Goal: Information Seeking & Learning: Learn about a topic

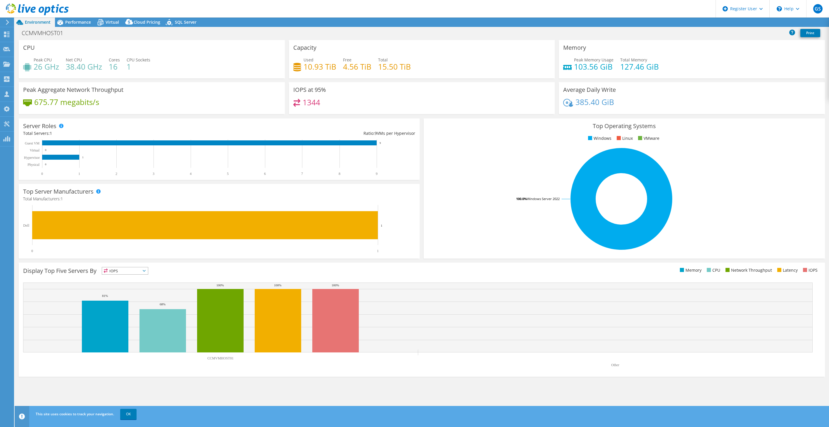
select select "USD"
click at [71, 21] on span "Performance" at bounding box center [78, 22] width 26 height 6
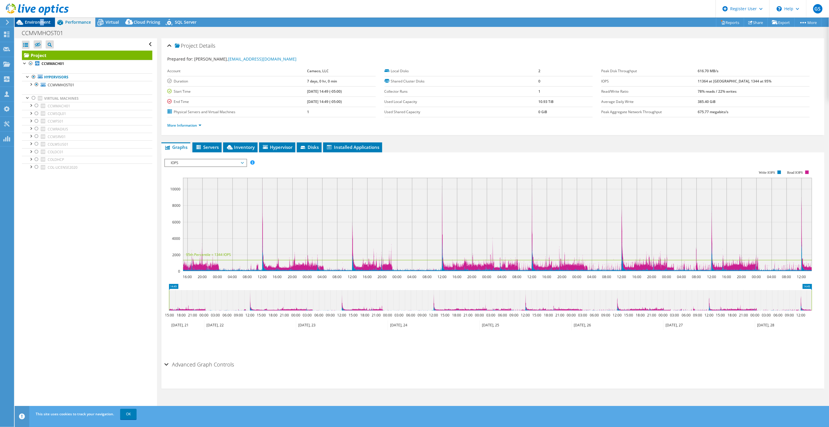
click at [41, 21] on span "Environment" at bounding box center [38, 22] width 26 height 6
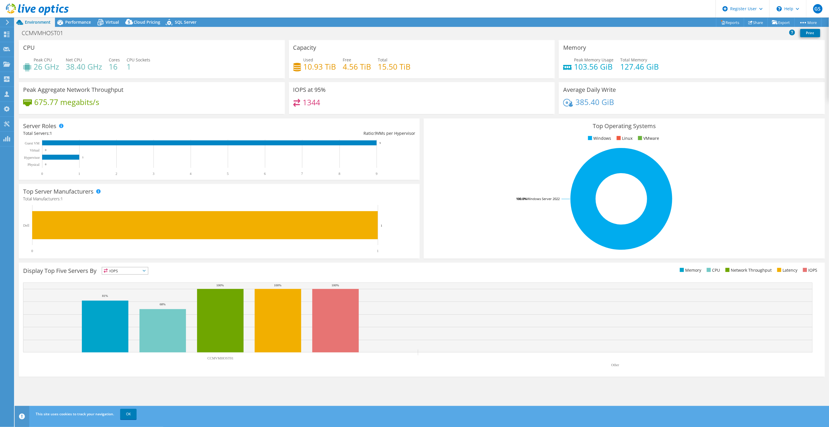
click at [391, 51] on div "Capacity Used 10.93 TiB Free 4.56 TiB Total 15.50 TiB" at bounding box center [422, 59] width 266 height 38
click at [83, 23] on span "Performance" at bounding box center [78, 22] width 26 height 6
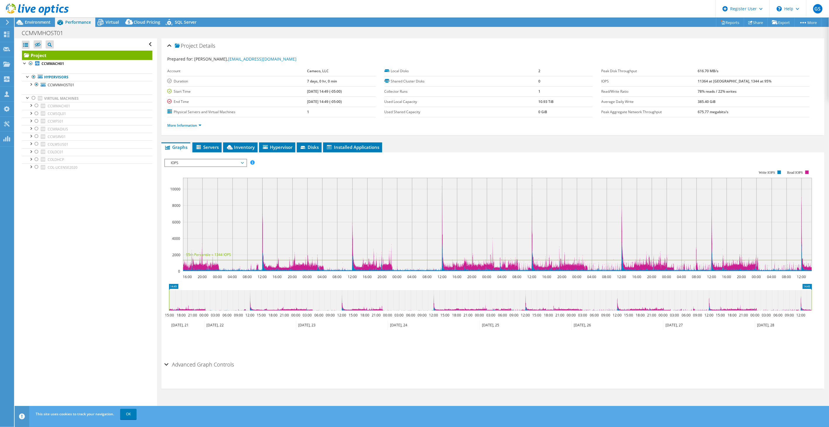
click at [211, 161] on span "IOPS" at bounding box center [205, 162] width 75 height 7
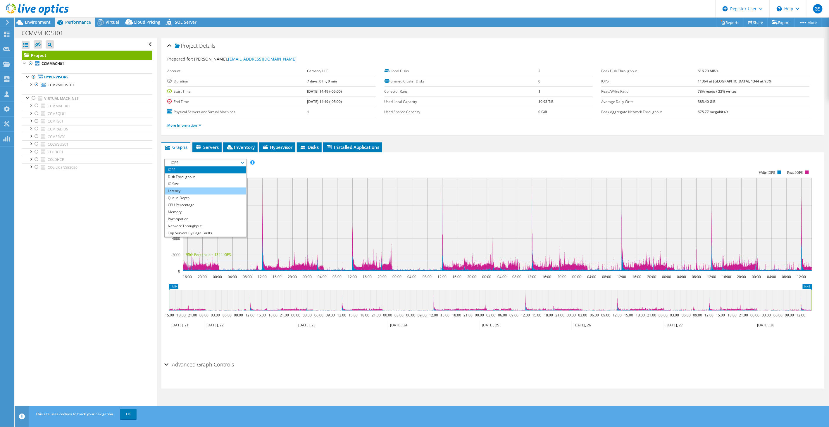
click at [192, 189] on li "Latency" at bounding box center [205, 190] width 81 height 7
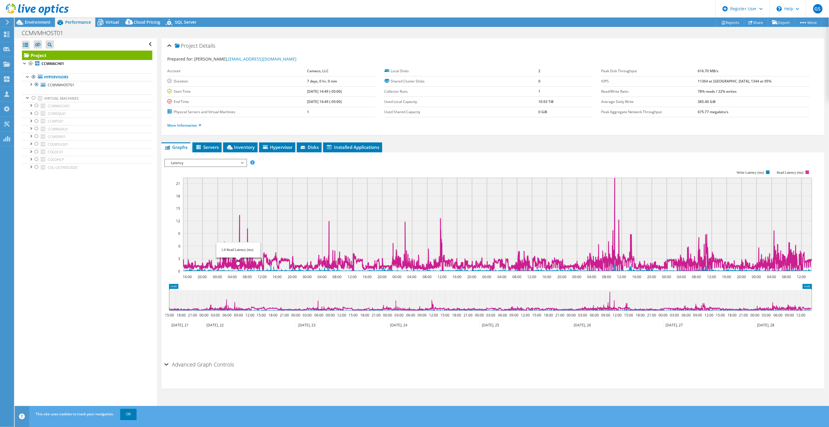
click at [238, 242] on icon at bounding box center [497, 224] width 629 height 93
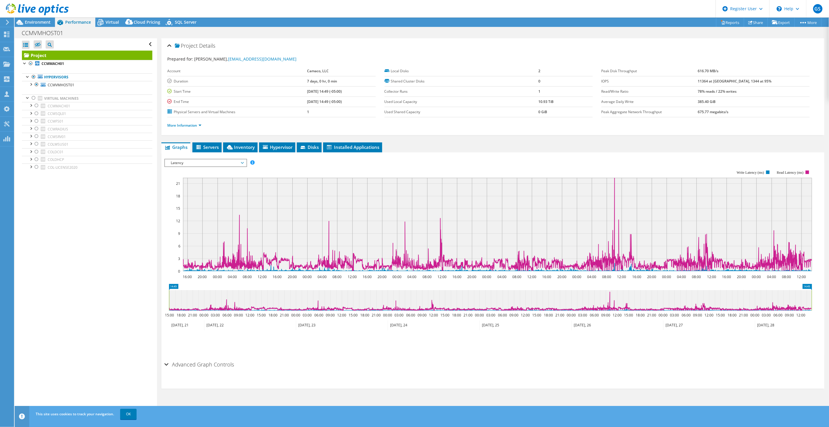
click at [209, 161] on span "Latency" at bounding box center [205, 162] width 75 height 7
click at [189, 195] on li "Queue Depth" at bounding box center [205, 197] width 81 height 7
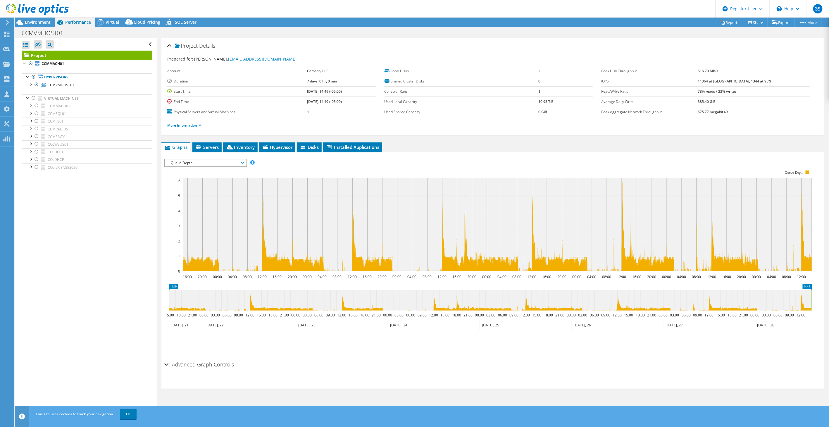
drag, startPoint x: 198, startPoint y: 160, endPoint x: 197, endPoint y: 163, distance: 3.1
click at [198, 160] on span "Queue Depth" at bounding box center [205, 162] width 75 height 7
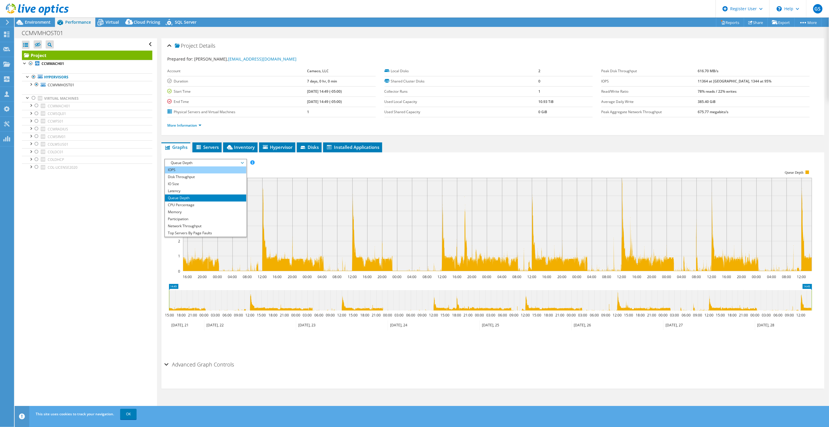
click at [186, 168] on li "IOPS" at bounding box center [205, 169] width 81 height 7
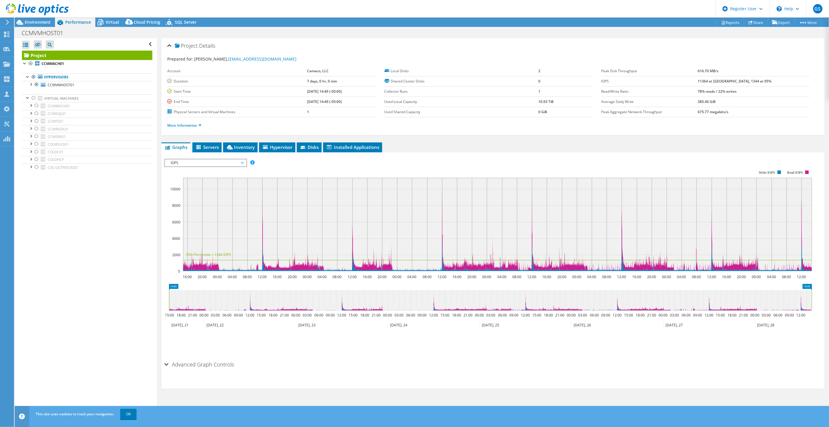
click at [194, 162] on span "IOPS" at bounding box center [205, 162] width 75 height 7
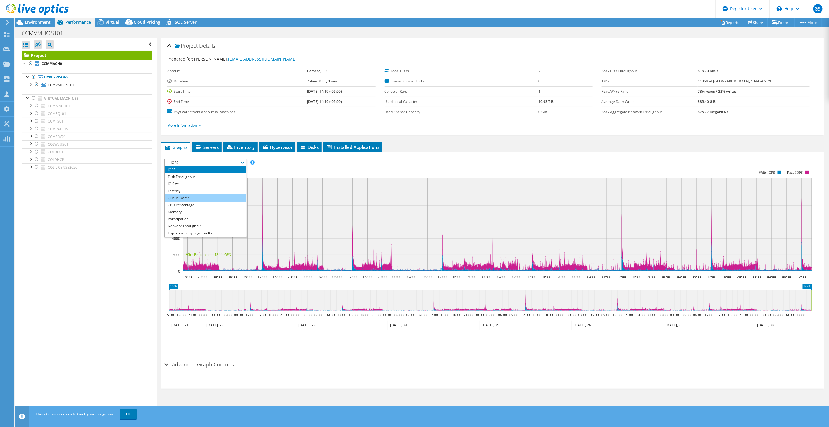
click at [184, 194] on li "Queue Depth" at bounding box center [205, 197] width 81 height 7
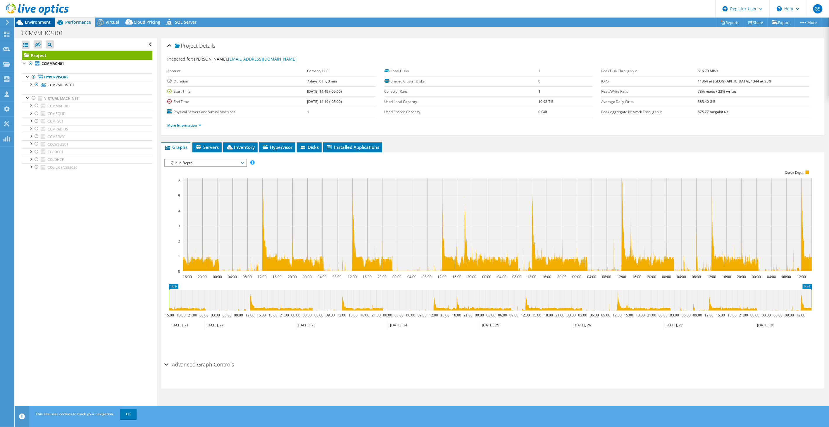
click at [43, 25] on div "Environment" at bounding box center [35, 22] width 40 height 9
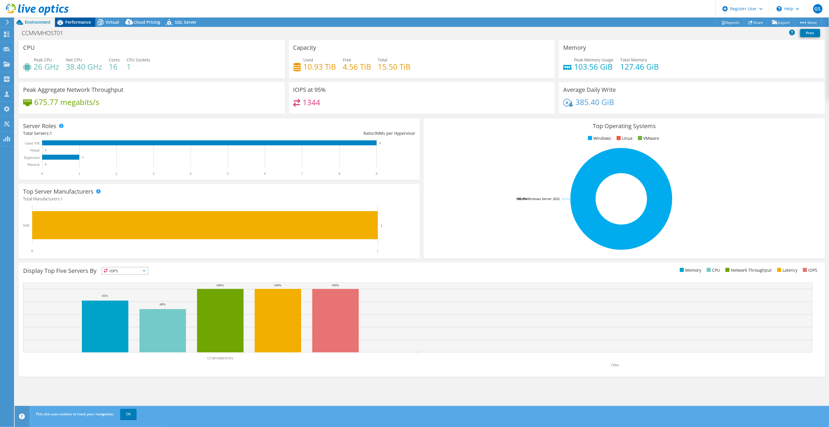
click at [78, 21] on span "Performance" at bounding box center [78, 22] width 26 height 6
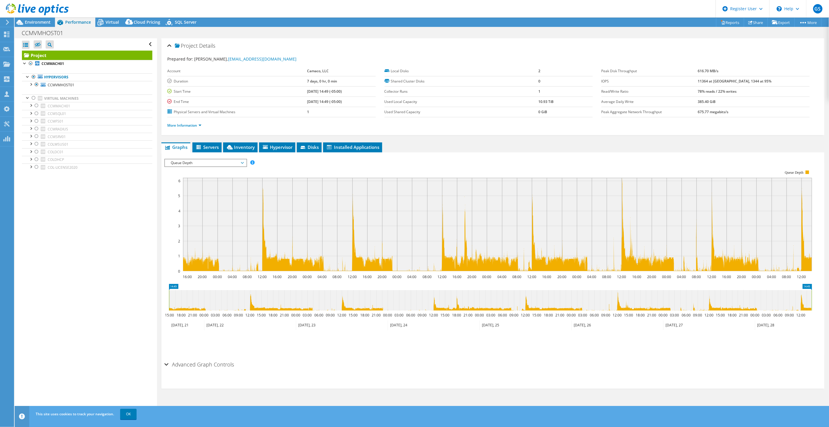
click at [206, 162] on span "Queue Depth" at bounding box center [205, 162] width 75 height 7
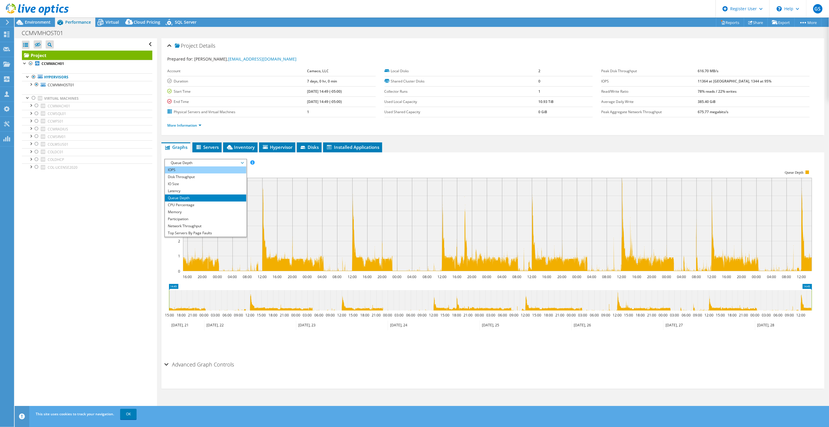
click at [186, 170] on li "IOPS" at bounding box center [205, 169] width 81 height 7
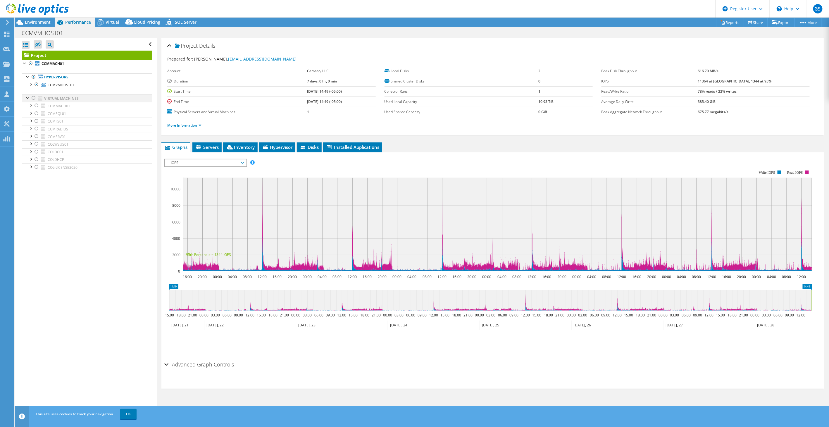
click at [34, 99] on div at bounding box center [34, 97] width 6 height 7
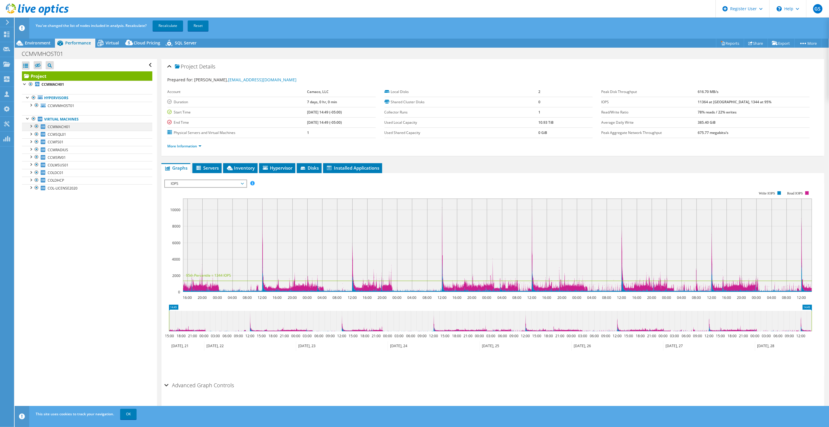
click at [38, 127] on div at bounding box center [37, 126] width 6 height 7
click at [37, 134] on div at bounding box center [37, 134] width 6 height 7
click at [37, 150] on div at bounding box center [37, 149] width 6 height 7
click at [37, 106] on div at bounding box center [37, 105] width 6 height 7
click at [36, 158] on div at bounding box center [37, 157] width 6 height 7
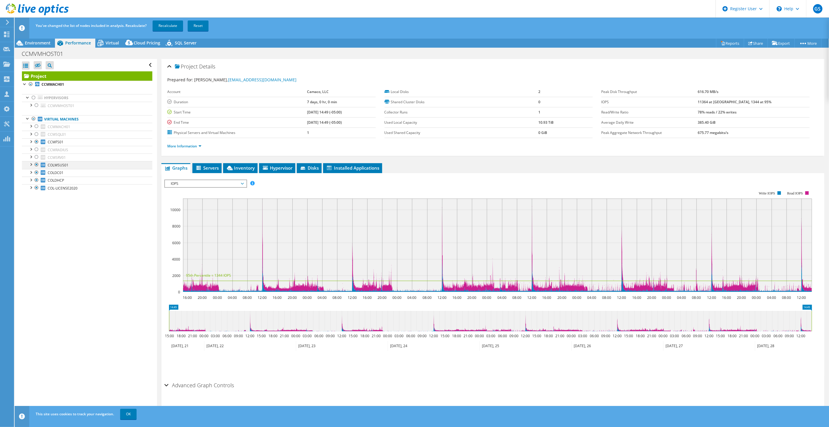
click at [35, 166] on div at bounding box center [37, 164] width 6 height 7
click at [37, 173] on div at bounding box center [37, 172] width 6 height 7
click at [37, 180] on div at bounding box center [37, 180] width 6 height 7
click at [37, 188] on div at bounding box center [37, 187] width 6 height 7
click at [35, 126] on div at bounding box center [37, 126] width 6 height 7
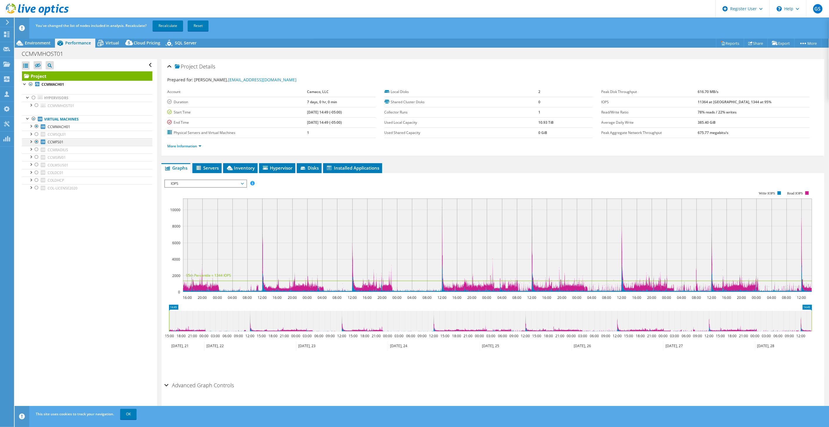
click at [37, 142] on div at bounding box center [37, 141] width 6 height 7
click at [167, 25] on link "Recalculate" at bounding box center [168, 25] width 30 height 11
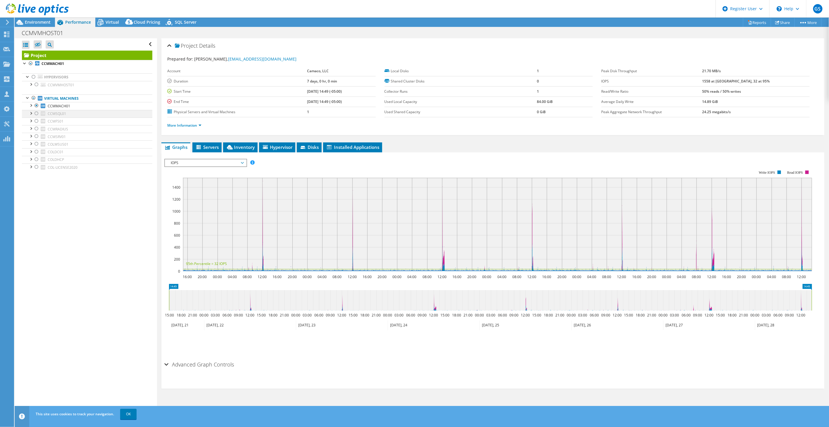
click at [37, 114] on div at bounding box center [37, 113] width 6 height 7
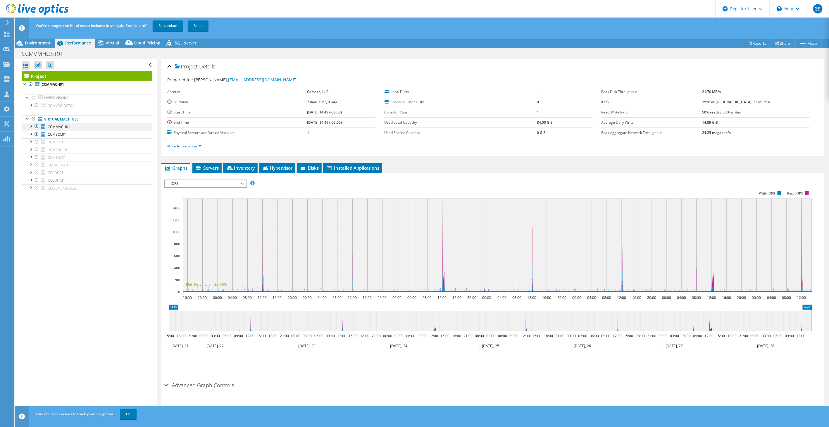
click at [37, 126] on div at bounding box center [37, 126] width 6 height 7
click at [172, 27] on link "Recalculate" at bounding box center [168, 25] width 30 height 11
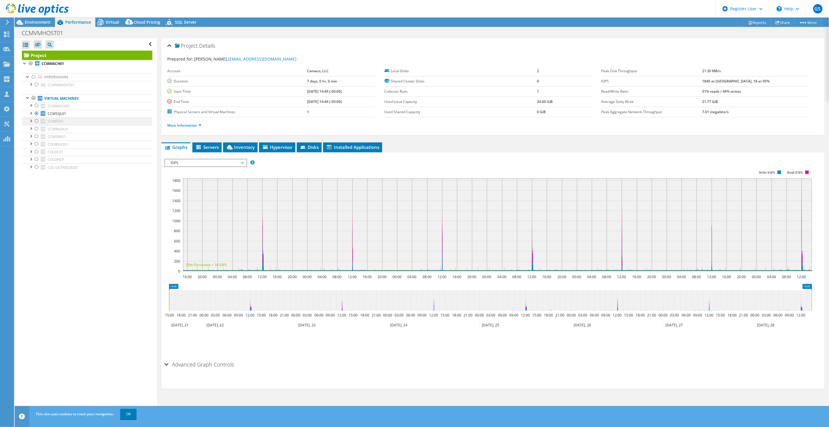
click at [34, 121] on div at bounding box center [37, 121] width 6 height 7
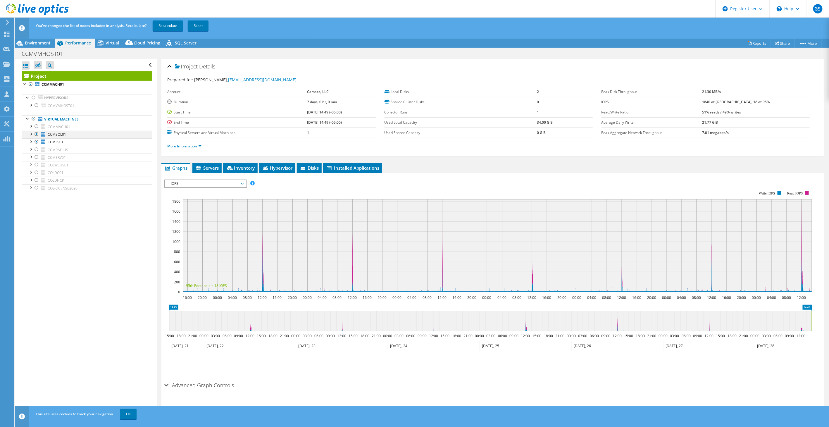
click at [36, 134] on div at bounding box center [37, 134] width 6 height 7
click at [168, 25] on link "Recalculate" at bounding box center [168, 25] width 30 height 11
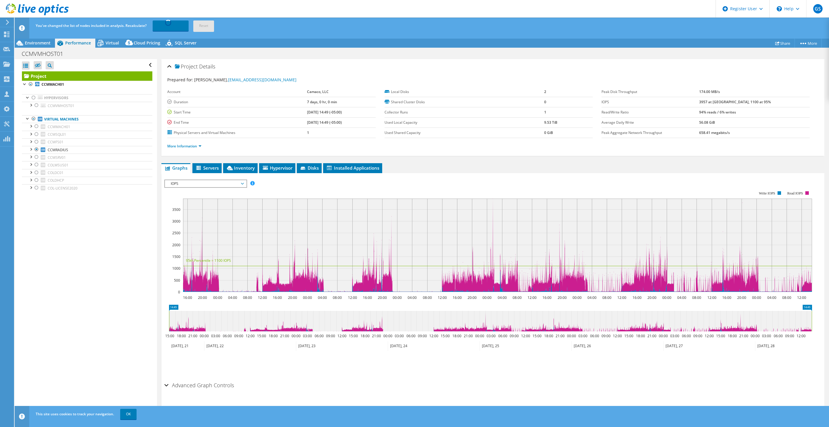
select select "USD"
click at [206, 383] on h2 "Advanced Graph Controls" at bounding box center [199, 385] width 70 height 12
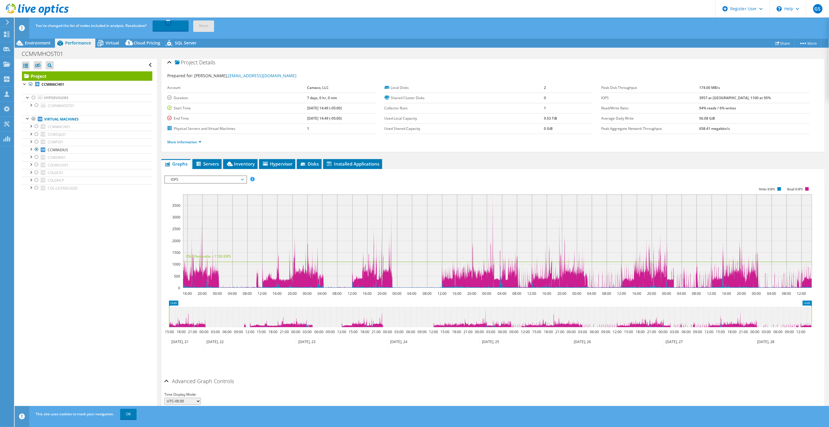
scroll to position [4, 0]
click at [132, 416] on link "OK" at bounding box center [128, 414] width 16 height 11
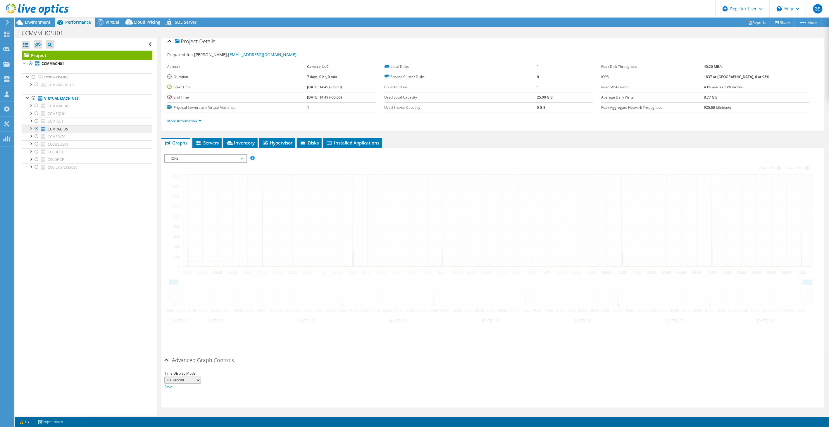
scroll to position [0, 0]
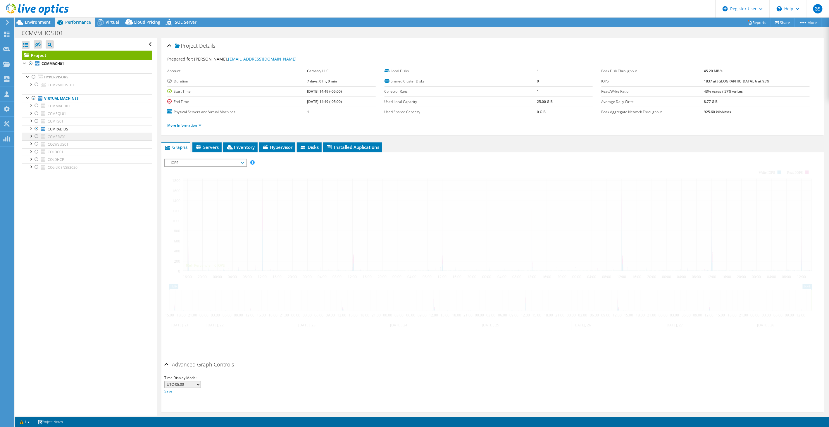
click at [37, 129] on div at bounding box center [37, 128] width 6 height 7
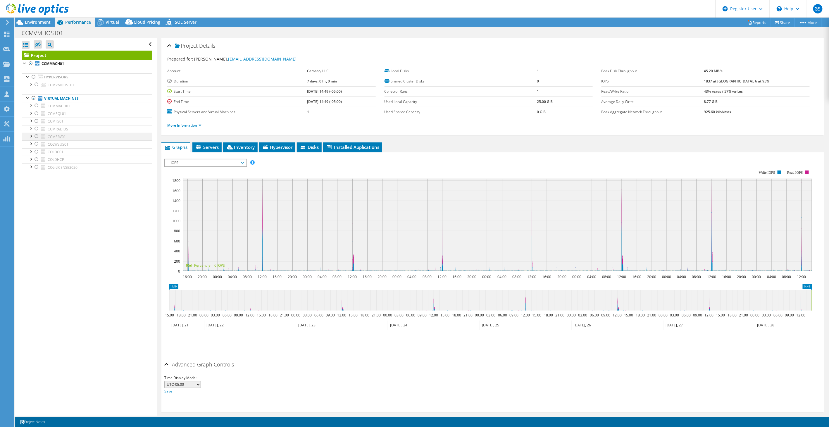
click at [37, 136] on div at bounding box center [37, 136] width 6 height 7
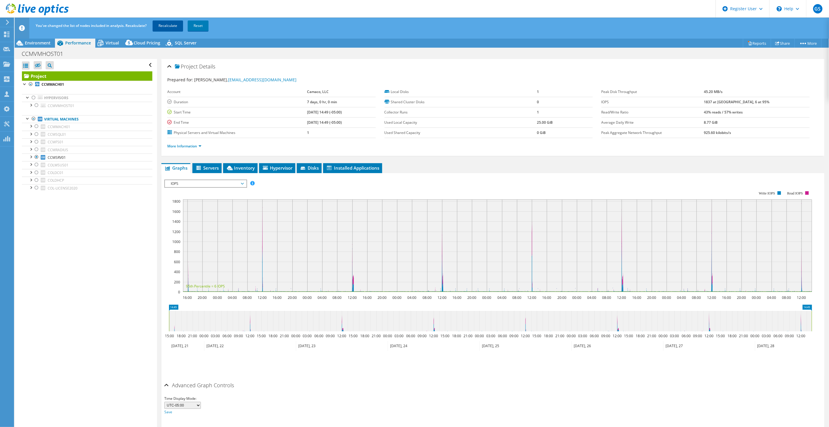
click at [170, 28] on link "Recalculate" at bounding box center [168, 25] width 30 height 11
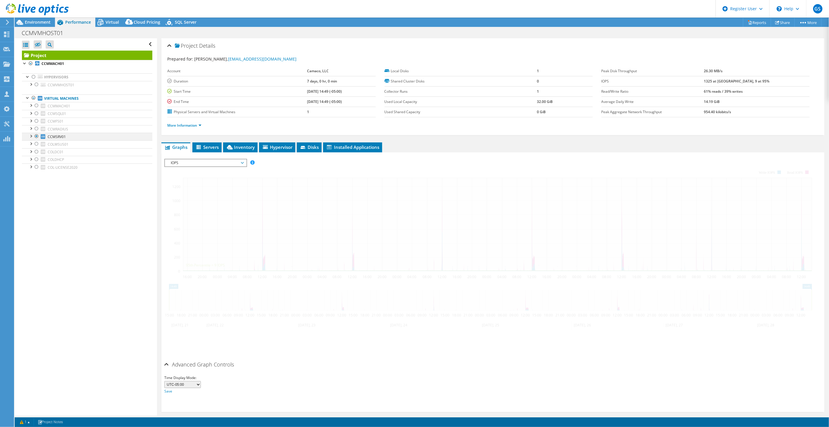
click at [37, 159] on div at bounding box center [37, 159] width 6 height 7
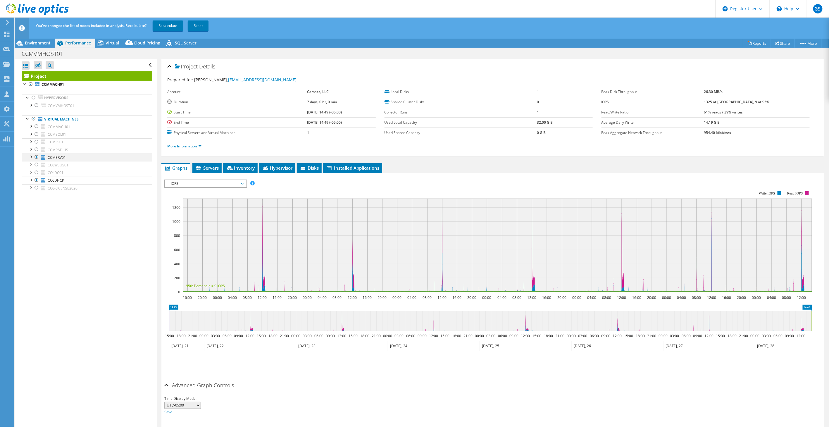
click at [37, 157] on div at bounding box center [37, 157] width 6 height 7
click at [37, 180] on div at bounding box center [37, 180] width 6 height 7
click at [37, 164] on div at bounding box center [37, 164] width 6 height 7
click at [168, 26] on link "Recalculate" at bounding box center [168, 25] width 30 height 11
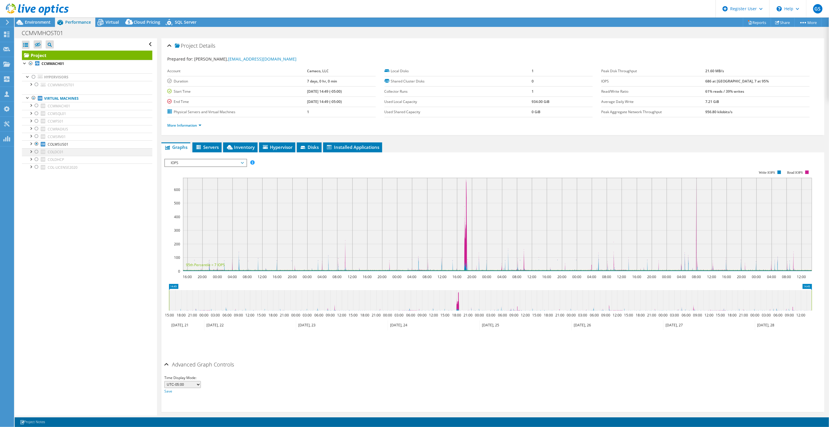
click at [37, 144] on div at bounding box center [37, 143] width 6 height 7
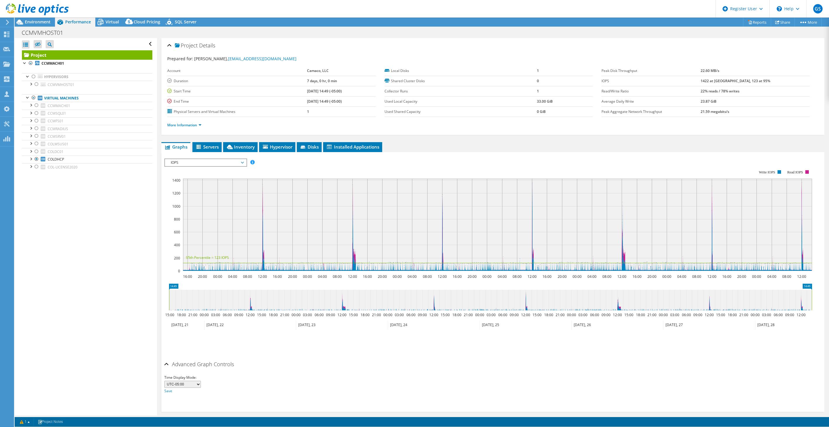
select select "USD"
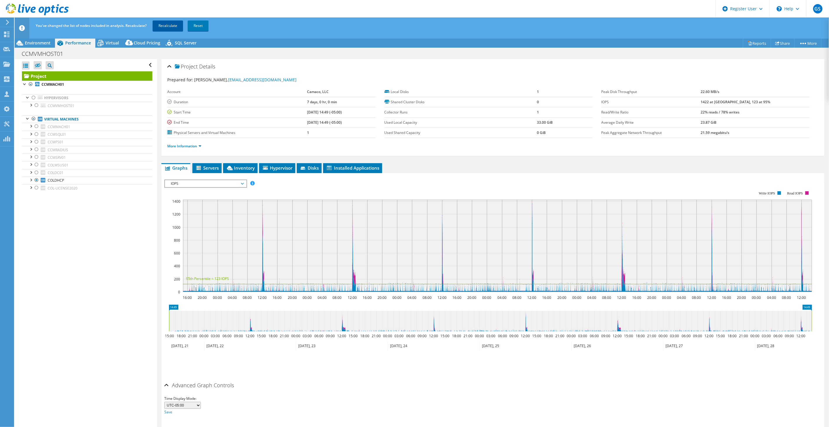
click at [165, 25] on link "Recalculate" at bounding box center [168, 25] width 30 height 11
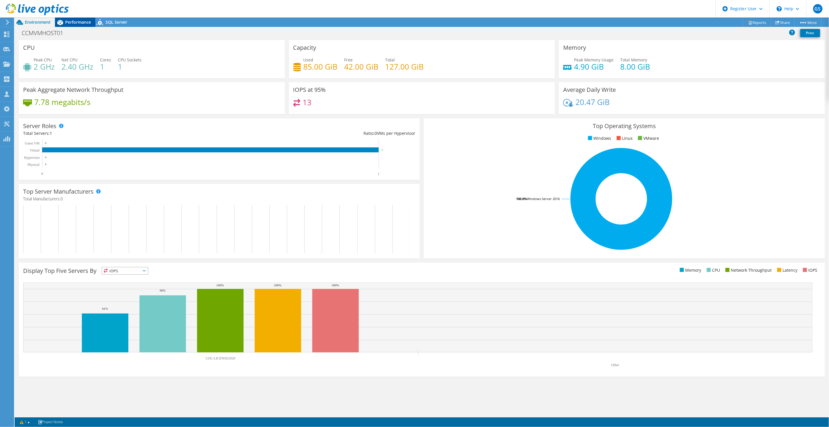
click at [82, 19] on span "Performance" at bounding box center [78, 22] width 26 height 6
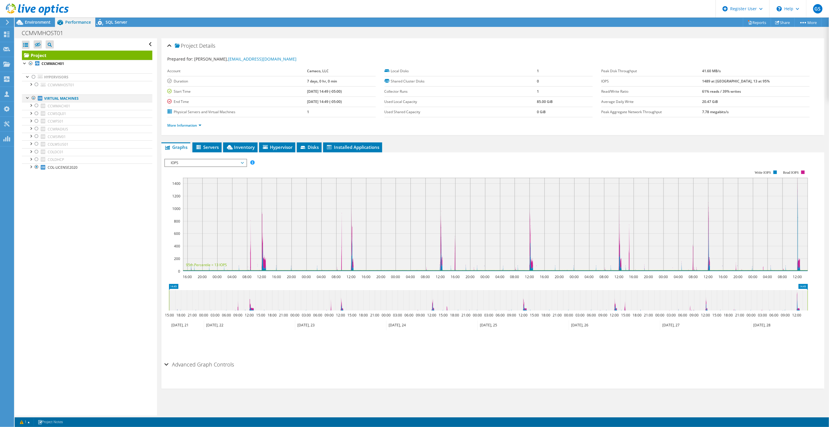
click at [35, 98] on div at bounding box center [34, 97] width 6 height 7
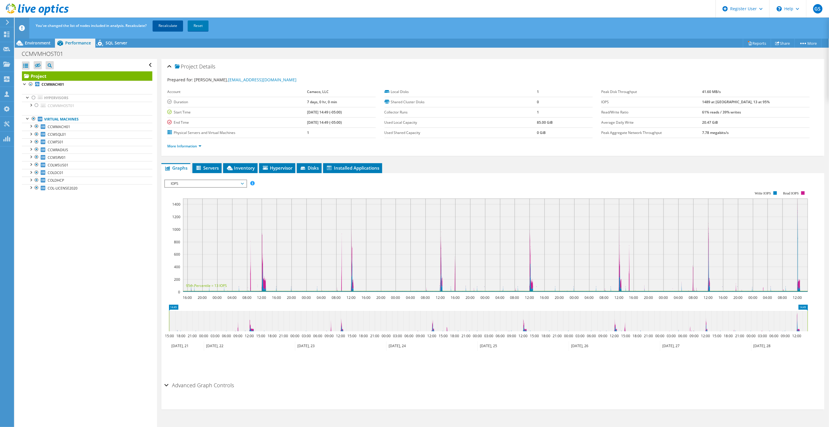
click at [163, 24] on link "Recalculate" at bounding box center [168, 25] width 30 height 11
